Goal: Entertainment & Leisure: Consume media (video, audio)

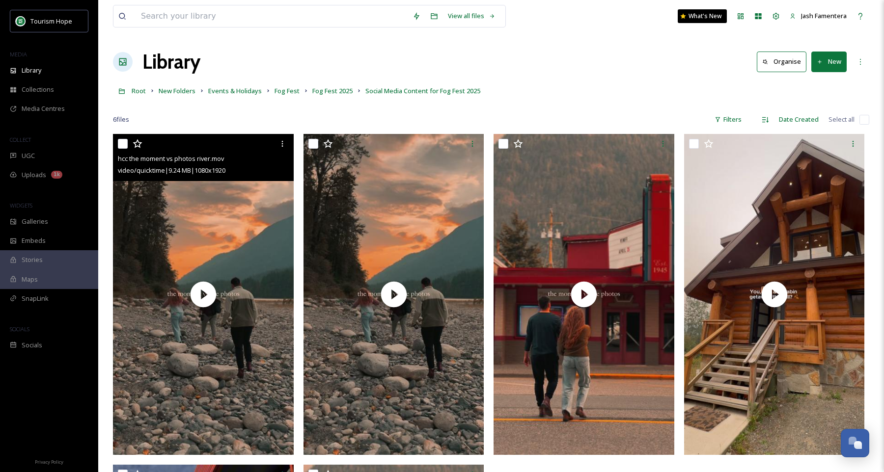
click at [268, 175] on div "video/quicktime | 9.24 MB | 1080 x 1920" at bounding box center [204, 170] width 173 height 12
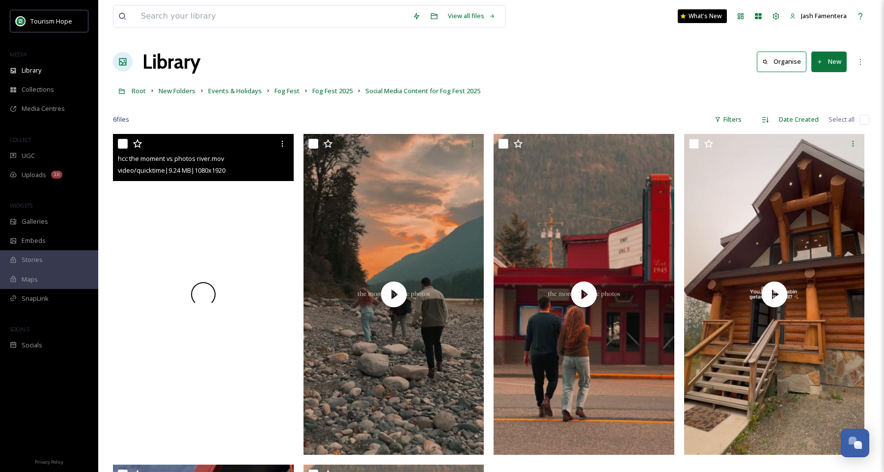
click at [266, 206] on div at bounding box center [203, 294] width 181 height 321
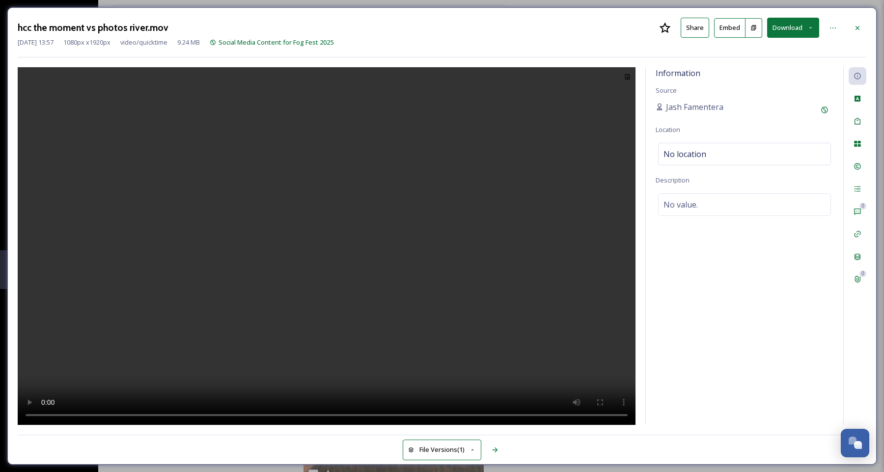
click at [389, 191] on video at bounding box center [326, 246] width 617 height 359
click at [859, 24] on icon at bounding box center [857, 28] width 8 height 8
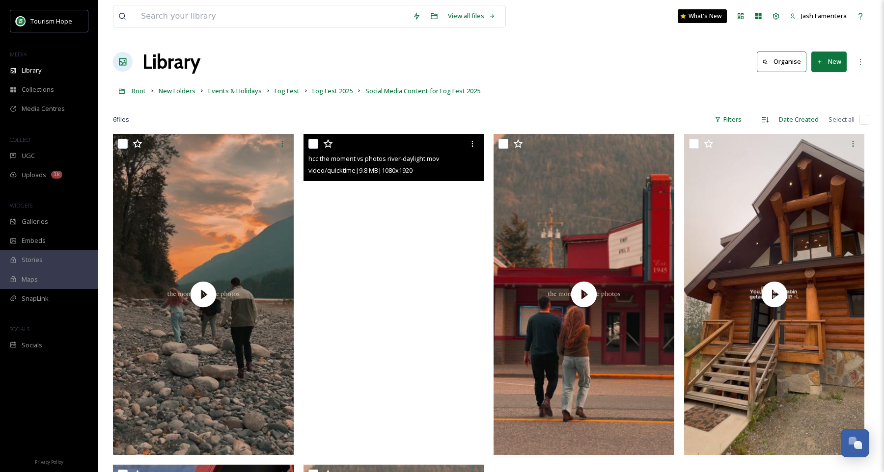
click at [444, 288] on video "hcc the moment vs photos river-daylight.mov" at bounding box center [393, 294] width 181 height 321
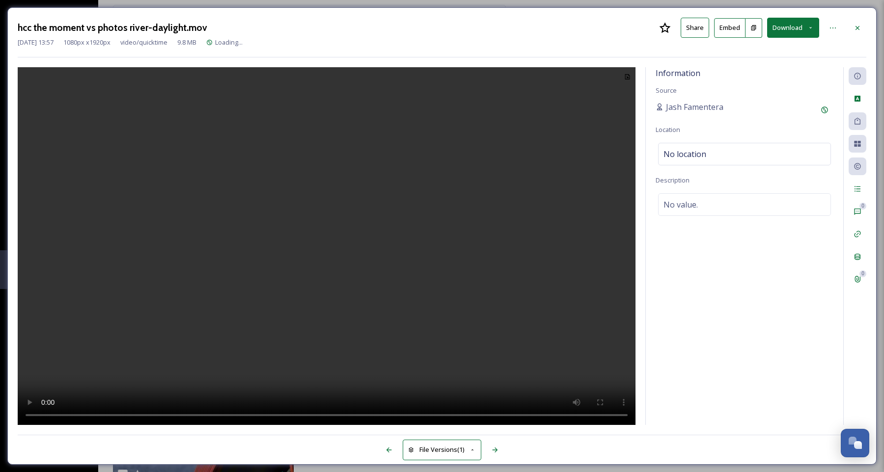
click at [312, 253] on video at bounding box center [326, 246] width 617 height 359
click at [858, 29] on icon at bounding box center [857, 28] width 8 height 8
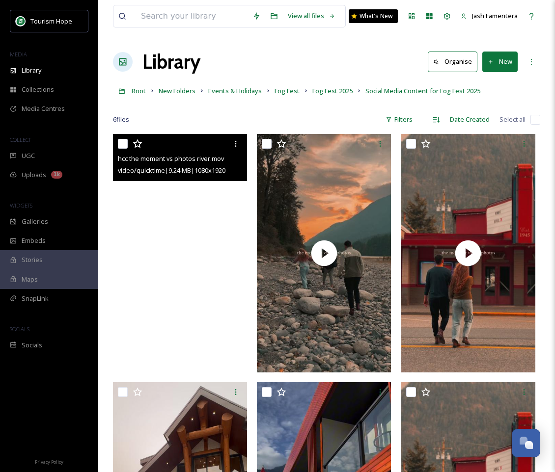
click at [154, 220] on video "hcc the moment vs photos river.mov" at bounding box center [180, 253] width 134 height 238
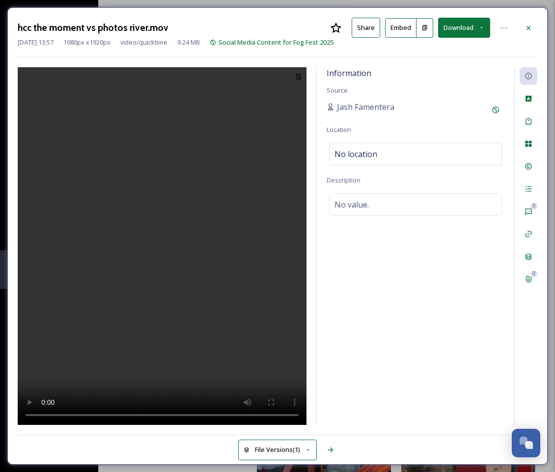
click at [187, 363] on video at bounding box center [162, 246] width 289 height 359
click at [175, 306] on video at bounding box center [162, 246] width 289 height 359
click at [531, 28] on icon at bounding box center [528, 28] width 8 height 8
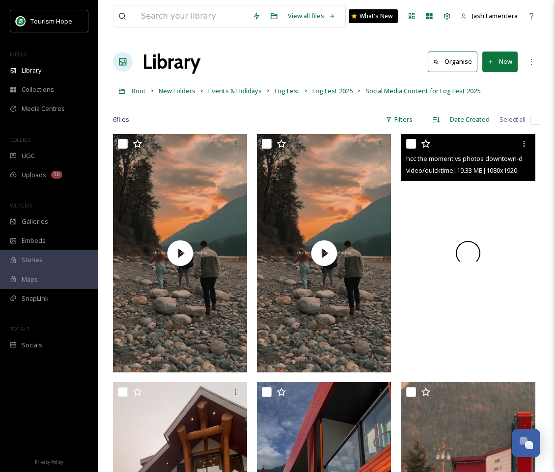
click at [456, 280] on div at bounding box center [468, 253] width 134 height 238
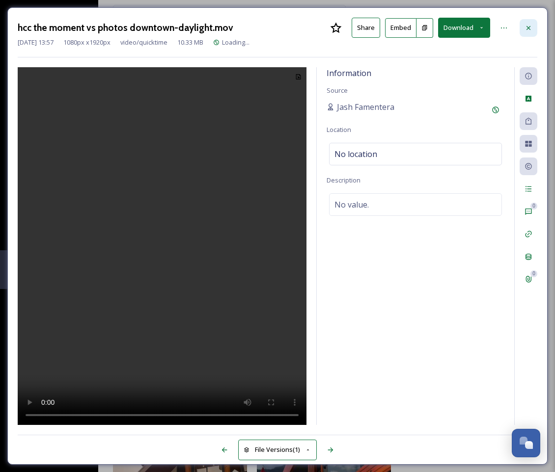
click at [525, 27] on icon at bounding box center [528, 28] width 8 height 8
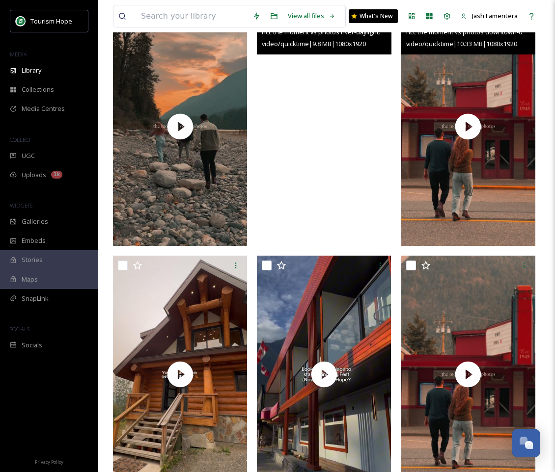
scroll to position [164, 0]
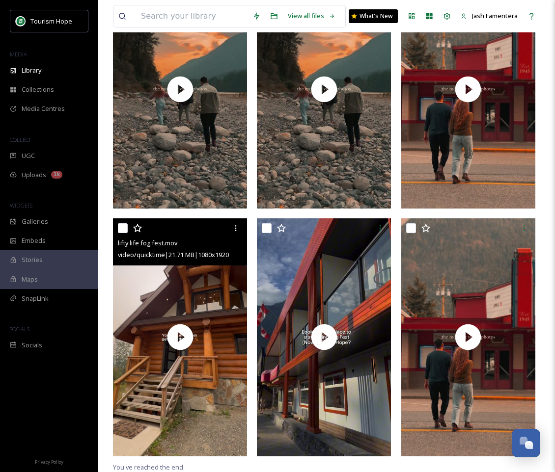
click at [182, 262] on div "lifty life fog fest.mov video/quicktime | 21.71 MB | 1080 x 1920" at bounding box center [180, 241] width 134 height 47
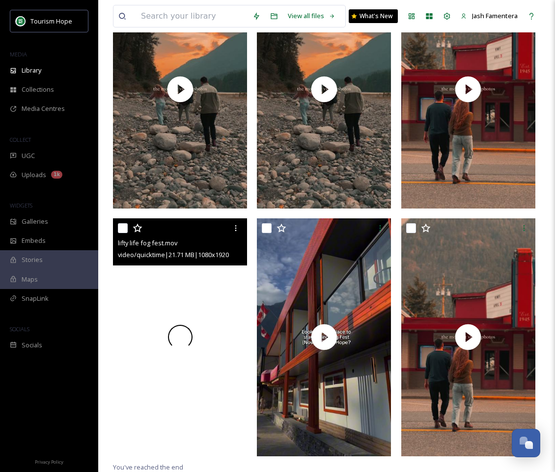
click at [182, 286] on div at bounding box center [180, 337] width 134 height 238
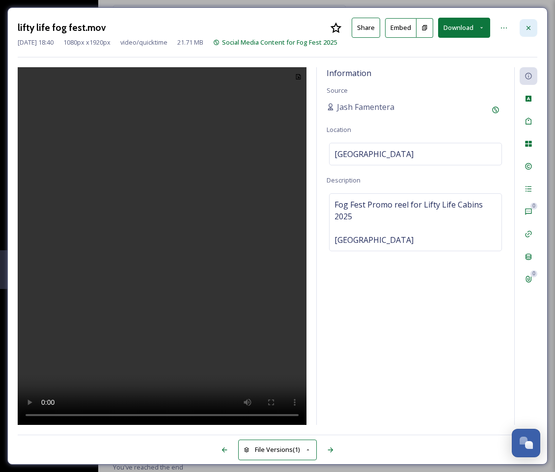
click at [536, 22] on div at bounding box center [528, 28] width 18 height 18
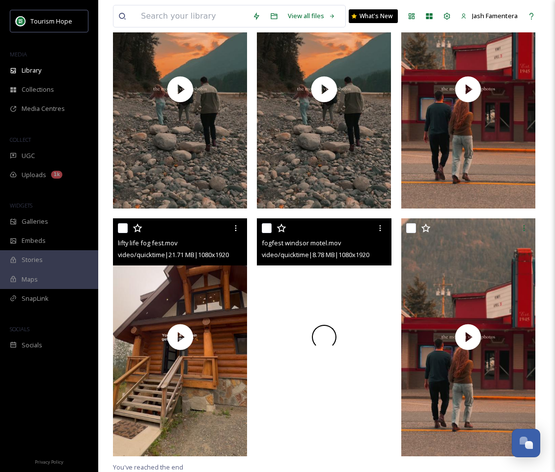
click at [341, 323] on div at bounding box center [324, 337] width 134 height 238
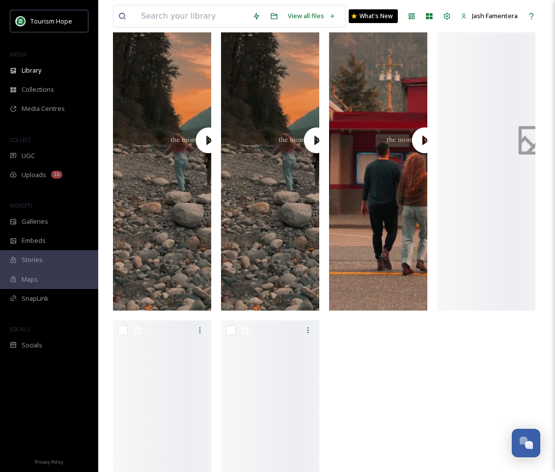
scroll to position [134, 0]
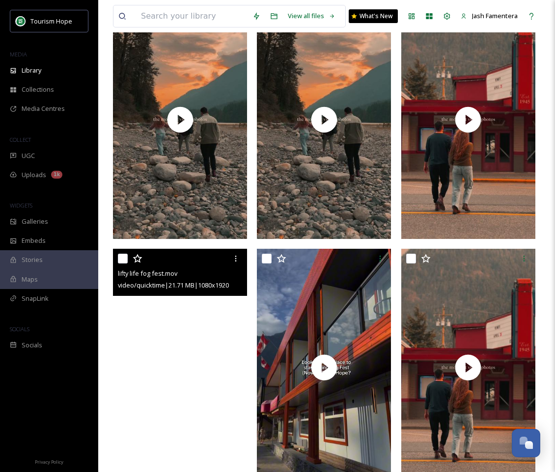
click at [194, 302] on video "lifty life fog fest.mov" at bounding box center [180, 368] width 134 height 238
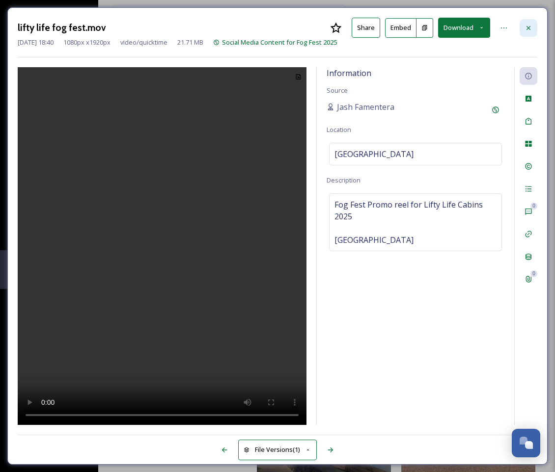
click at [532, 25] on icon at bounding box center [528, 28] width 8 height 8
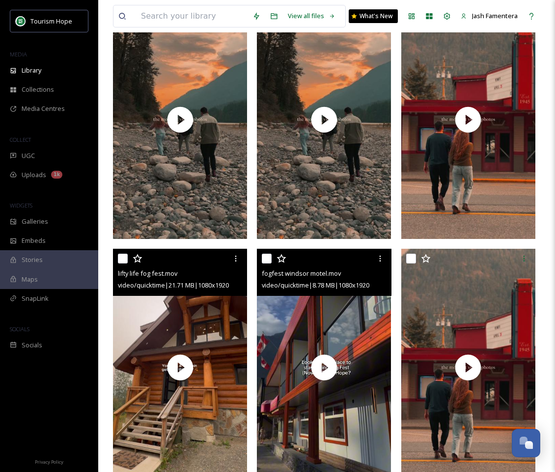
click at [342, 289] on div "video/quicktime | 8.78 MB | 1080 x 1920" at bounding box center [325, 285] width 127 height 12
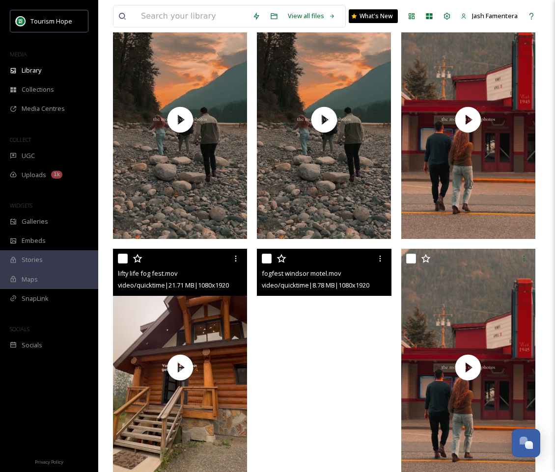
click at [338, 301] on video "fogfest windsor motel.mov" at bounding box center [324, 368] width 134 height 238
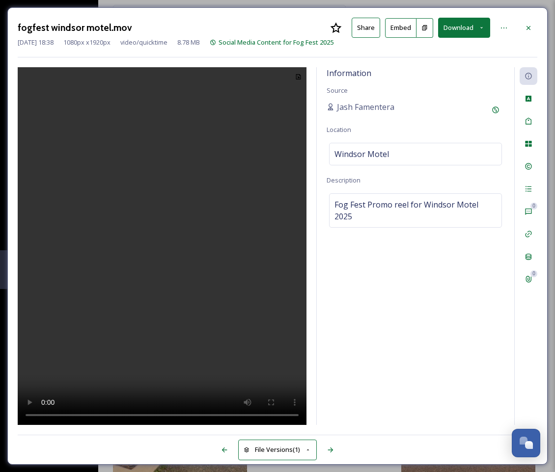
click at [207, 256] on video at bounding box center [162, 246] width 289 height 359
click at [179, 248] on video at bounding box center [162, 246] width 289 height 359
click at [168, 207] on video at bounding box center [162, 246] width 289 height 359
click at [128, 256] on video at bounding box center [162, 246] width 289 height 359
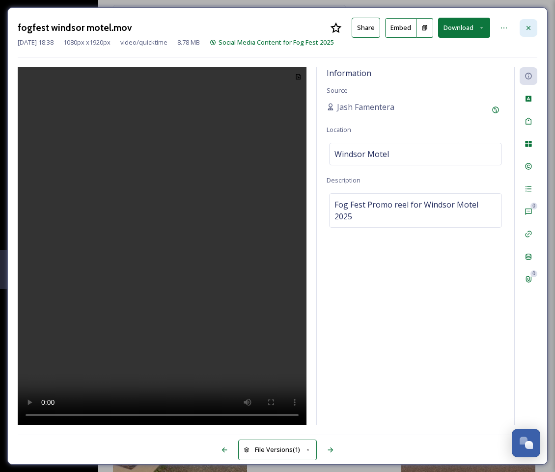
click at [529, 21] on div at bounding box center [528, 28] width 18 height 18
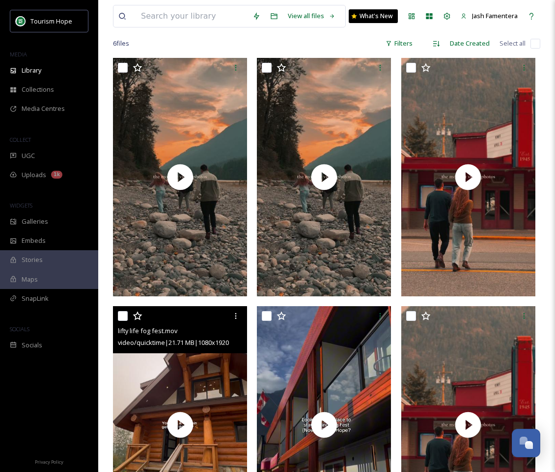
scroll to position [164, 0]
